Goal: Information Seeking & Learning: Learn about a topic

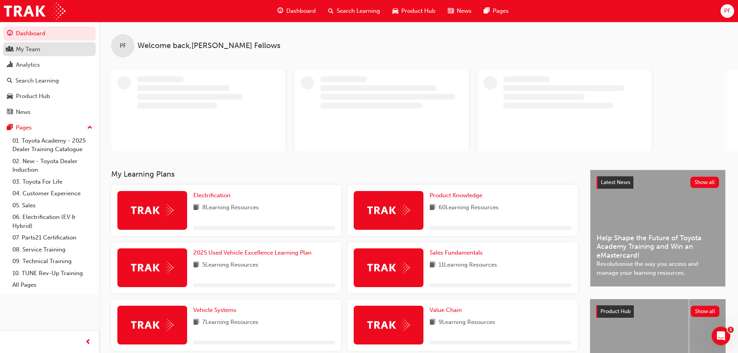
click at [50, 50] on div "My Team" at bounding box center [49, 50] width 85 height 10
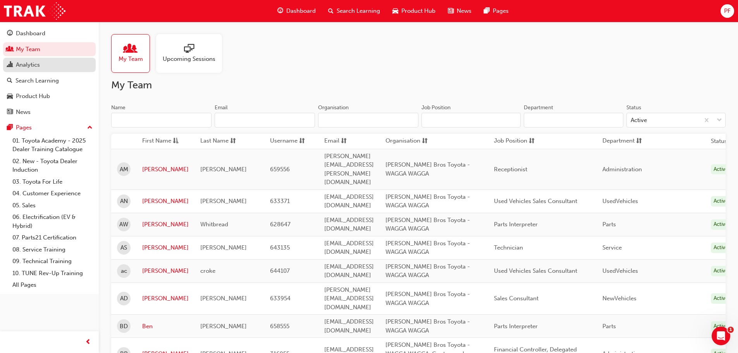
click at [58, 61] on div "Analytics" at bounding box center [49, 65] width 85 height 10
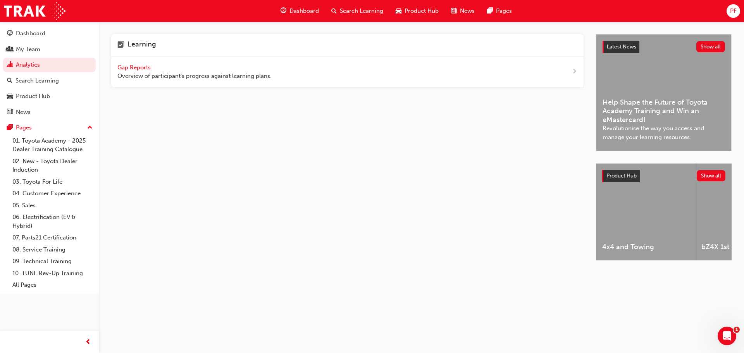
click at [123, 67] on span "Gap Reports" at bounding box center [134, 67] width 35 height 7
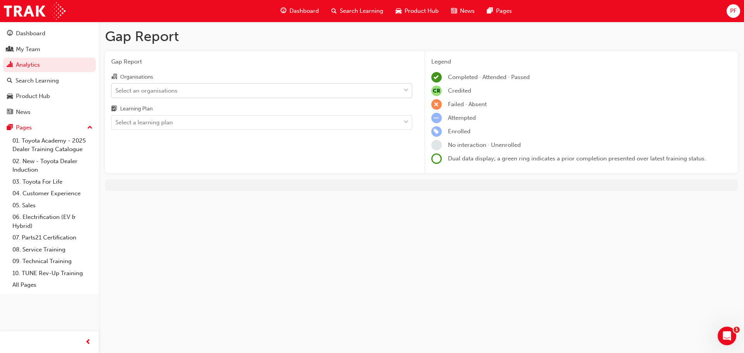
click at [180, 89] on div "Select an organisations" at bounding box center [256, 91] width 289 height 14
click at [116, 89] on input "Organisations Select an organisations" at bounding box center [115, 90] width 1 height 7
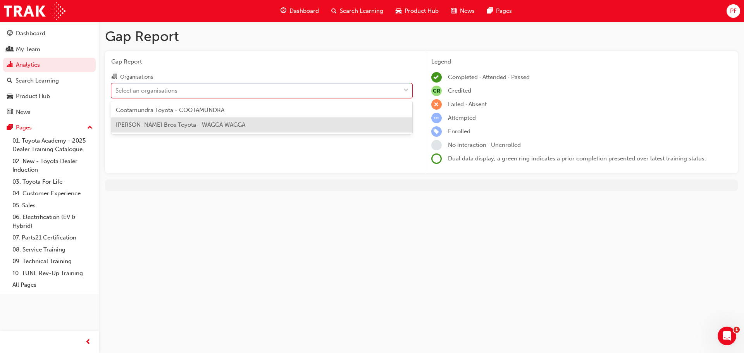
click at [167, 122] on span "[PERSON_NAME] Bros Toyota - WAGGA WAGGA" at bounding box center [180, 124] width 129 height 7
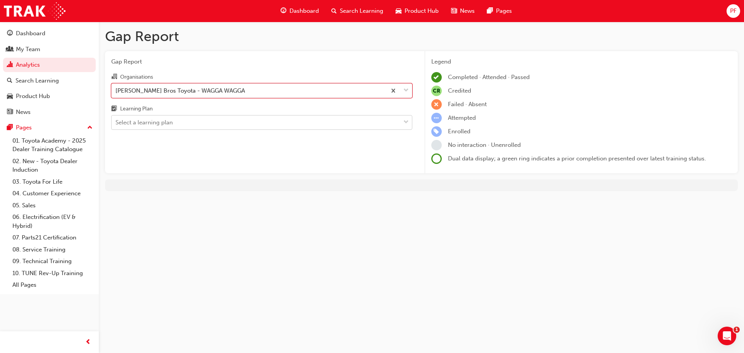
click at [164, 120] on div "Select a learning plan" at bounding box center [143, 122] width 57 height 9
click at [116, 120] on input "Learning Plan Select a learning plan" at bounding box center [115, 122] width 1 height 7
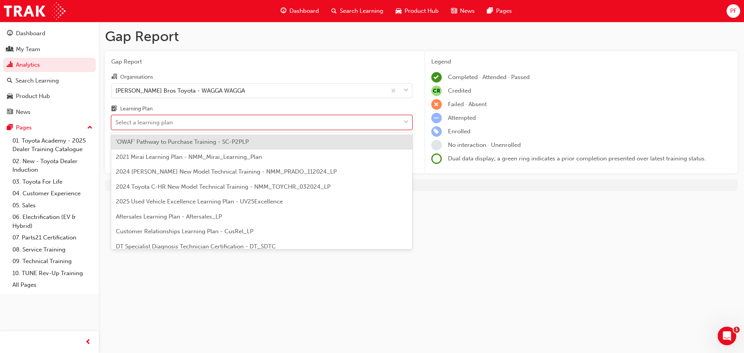
click at [195, 144] on span "'OWAF' Pathway to Purchase Training - SC-P2PLP" at bounding box center [182, 141] width 133 height 7
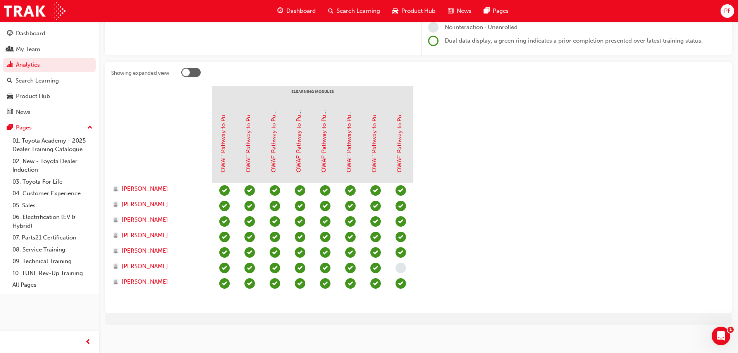
scroll to position [121, 0]
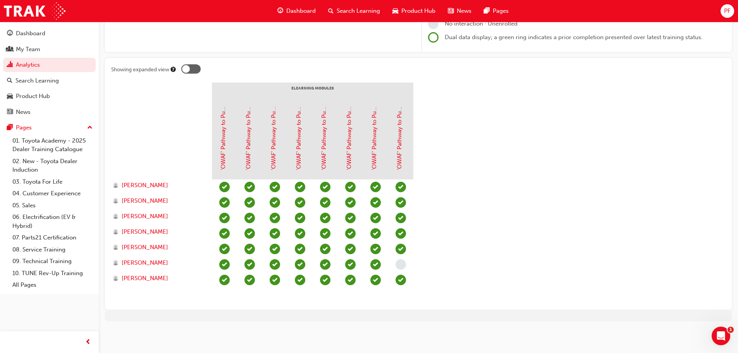
click at [458, 190] on section "eLearning Modules 'OWAF' Pathway to Purchase - Introduction to the Training Pro…" at bounding box center [418, 193] width 614 height 221
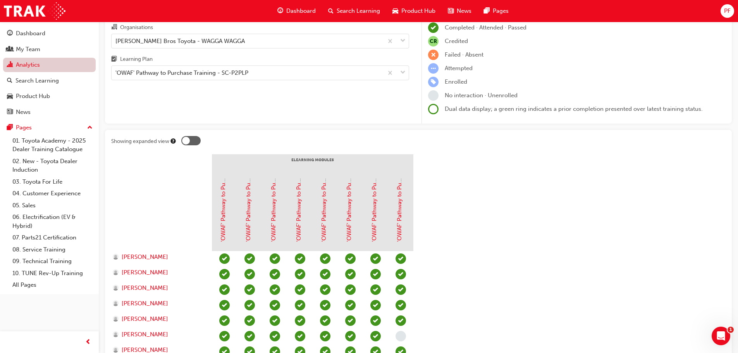
scroll to position [0, 0]
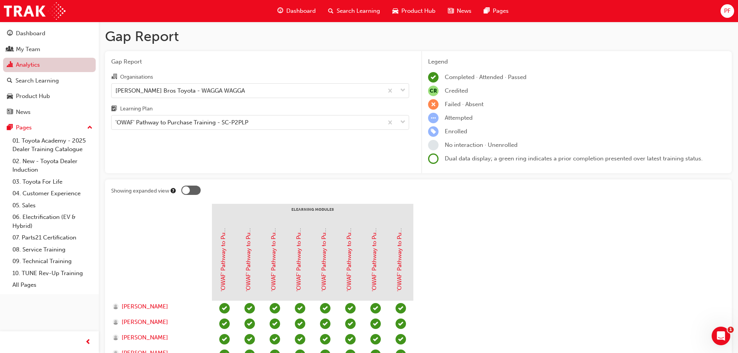
click at [66, 71] on link "Analytics" at bounding box center [49, 65] width 93 height 14
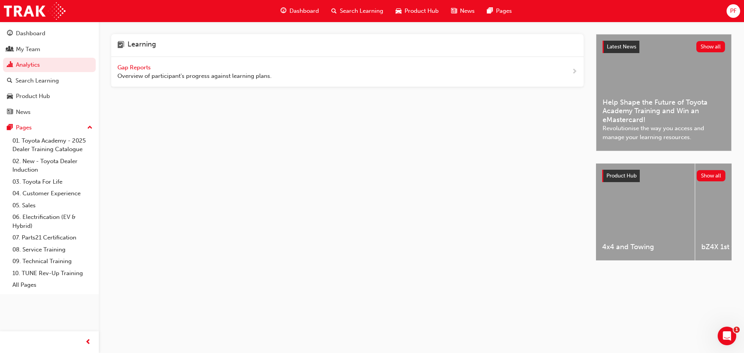
click at [141, 65] on span "Gap Reports" at bounding box center [134, 67] width 35 height 7
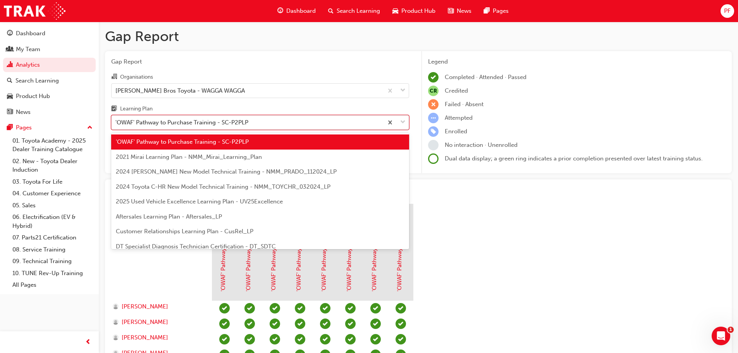
click at [164, 124] on div "'OWAF' Pathway to Purchase Training - SC-P2PLP" at bounding box center [181, 122] width 133 height 9
click at [116, 124] on input "Learning Plan option 'OWAF' Pathway to Purchase Training - SC-P2PLP focused, 1 …" at bounding box center [115, 122] width 1 height 7
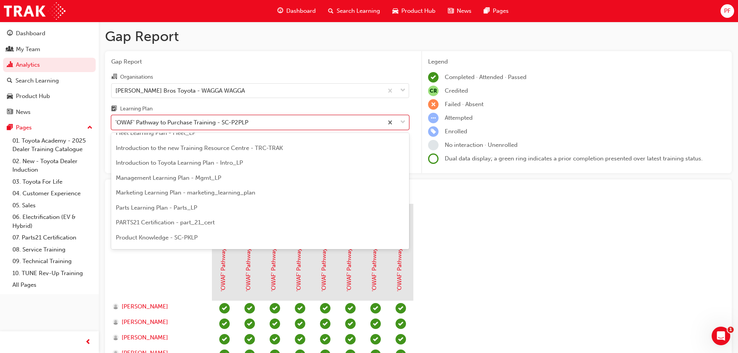
scroll to position [194, 0]
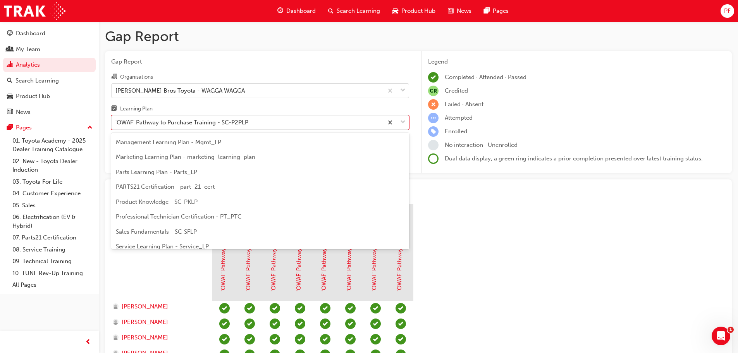
click at [181, 197] on div "Product Knowledge - SC-PKLP" at bounding box center [260, 201] width 298 height 15
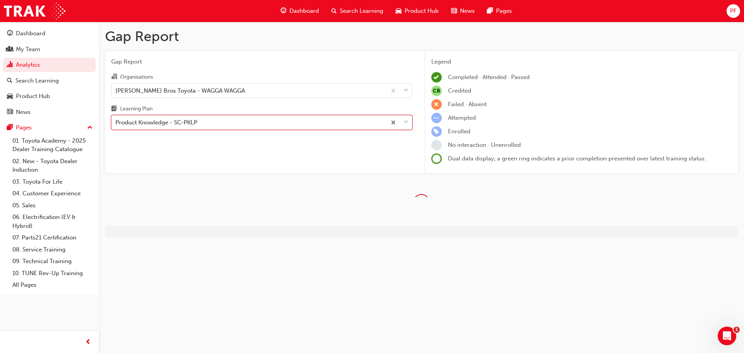
click at [205, 138] on div "Gap Report Organisations [PERSON_NAME] Bros Toyota - WAGGA WAGGA Learning Plan …" at bounding box center [261, 112] width 313 height 122
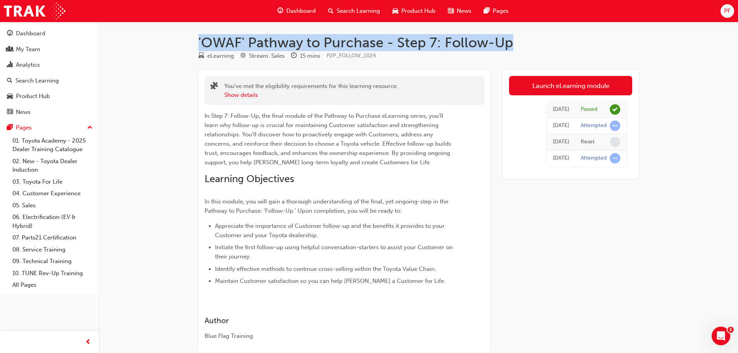
drag, startPoint x: 196, startPoint y: 41, endPoint x: 513, endPoint y: 45, distance: 316.5
click at [513, 45] on div "'OWAF' Pathway to Purchase - Step 7: Follow-Up eLearning Stream: Sales 15 mins …" at bounding box center [418, 205] width 465 height 343
copy h1 "'OWAF' Pathway to Purchase - Step 7: Follow-Up"
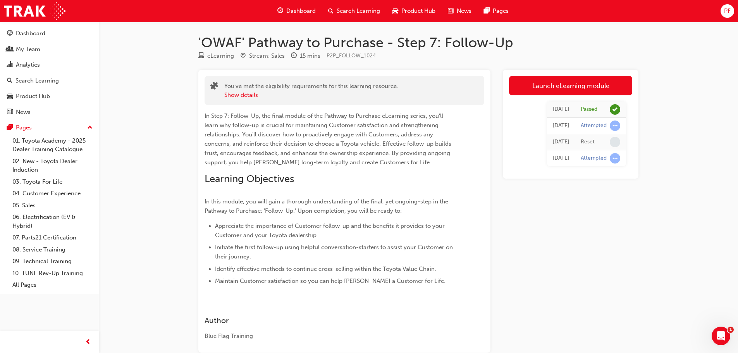
click at [289, 141] on span "In Step 7: Follow-Up, the final module of the Pathway to Purchase eLearning ser…" at bounding box center [329, 138] width 248 height 53
drag, startPoint x: 573, startPoint y: 88, endPoint x: 559, endPoint y: 207, distance: 119.7
click at [559, 207] on div "Launch eLearning module Thu 30 Jan 2025 Passed Tue 3 Dec 2024 Attempted Tue 3 D…" at bounding box center [571, 211] width 136 height 283
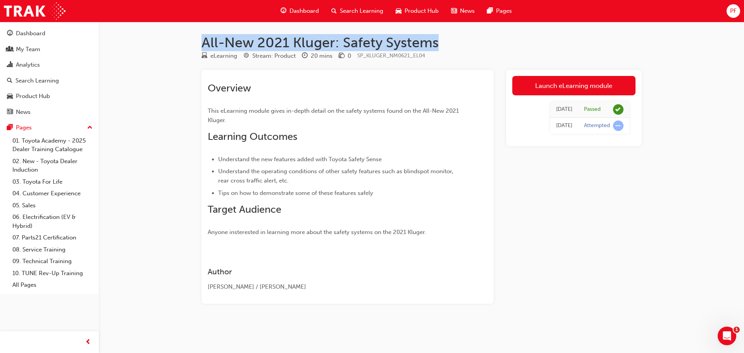
drag, startPoint x: 201, startPoint y: 37, endPoint x: 435, endPoint y: 44, distance: 233.7
click at [435, 44] on h1 "All-New 2021 Kluger: Safety Systems" at bounding box center [421, 42] width 440 height 17
copy h1 "All-New 2021 Kluger: Safety Systems"
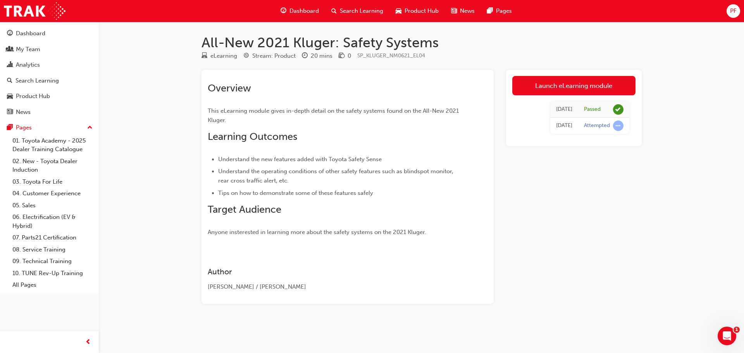
click at [309, 129] on div "Overview This eLearning module gives in-depth detail on the safety systems foun…" at bounding box center [334, 159] width 252 height 155
